Goal: Find specific page/section: Find specific page/section

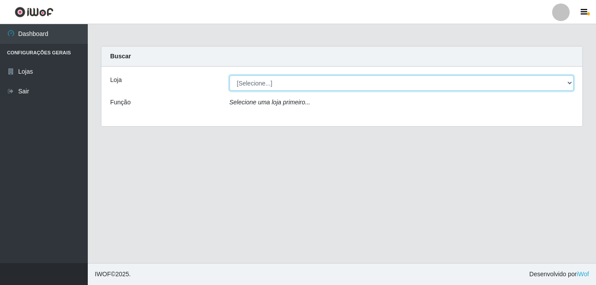
click at [246, 81] on select "[Selecione...] Ajubá Mercado" at bounding box center [401, 82] width 344 height 15
select select "402"
click at [229, 75] on select "[Selecione...] Ajubá Mercado" at bounding box center [401, 82] width 344 height 15
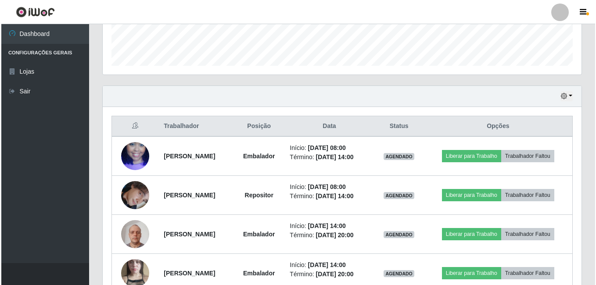
scroll to position [263, 0]
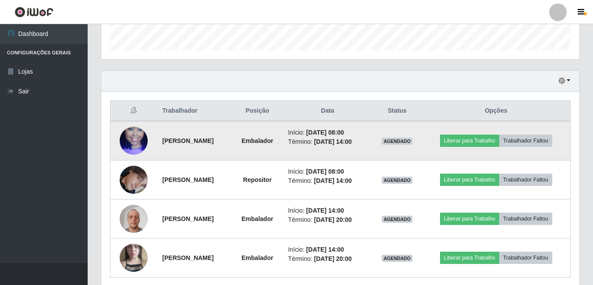
click at [136, 141] on img at bounding box center [134, 141] width 28 height 50
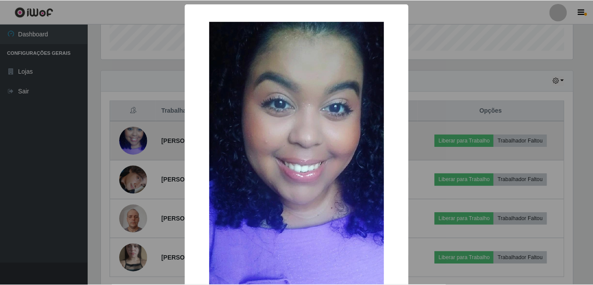
scroll to position [182, 474]
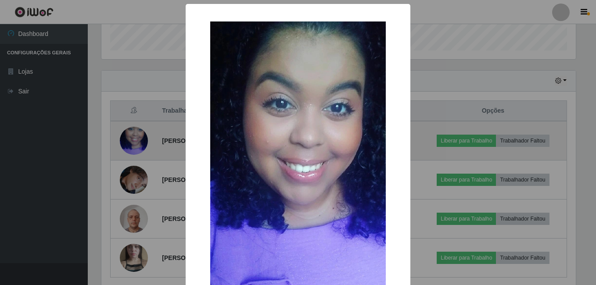
click at [136, 141] on div "× OK Cancel" at bounding box center [298, 142] width 596 height 285
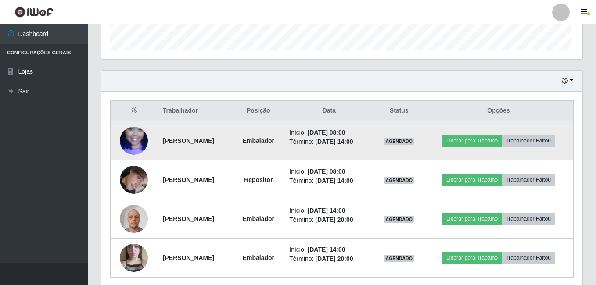
scroll to position [182, 478]
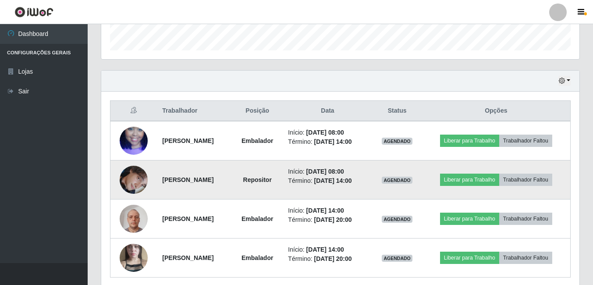
click at [128, 189] on img at bounding box center [134, 180] width 28 height 50
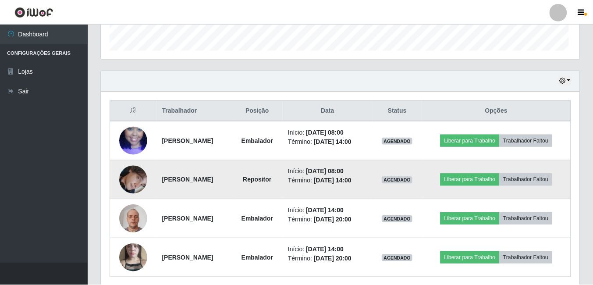
scroll to position [182, 474]
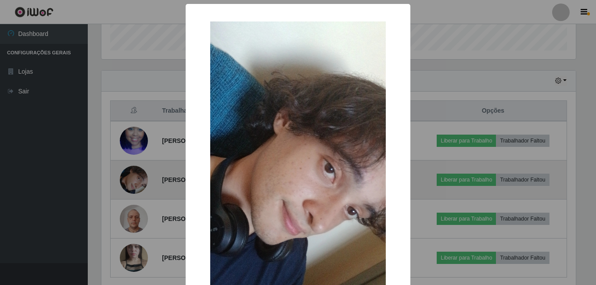
click at [128, 189] on div "× OK Cancel" at bounding box center [298, 142] width 596 height 285
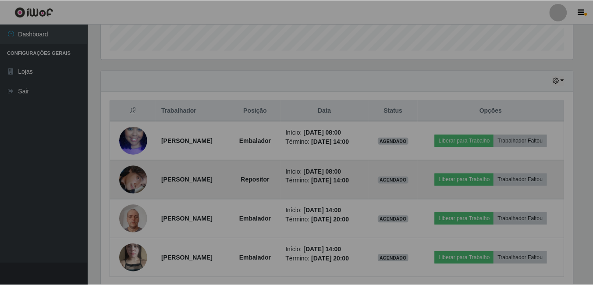
scroll to position [182, 478]
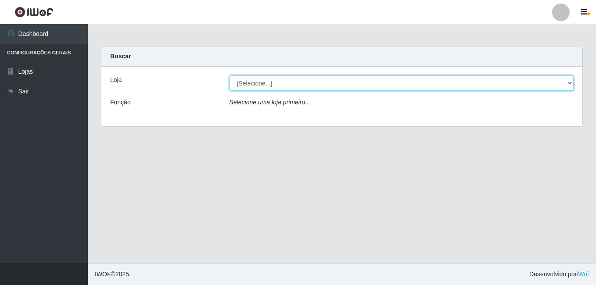
click at [341, 88] on select "[Selecione...] Ajubá Mercado" at bounding box center [401, 82] width 344 height 15
select select "402"
click at [229, 75] on select "[Selecione...] Ajubá Mercado" at bounding box center [401, 82] width 344 height 15
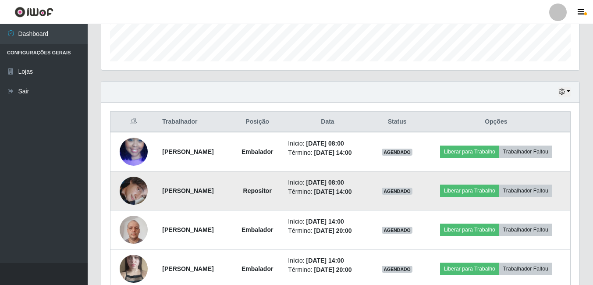
scroll to position [210, 0]
